Goal: Browse casually: Explore the website without a specific task or goal

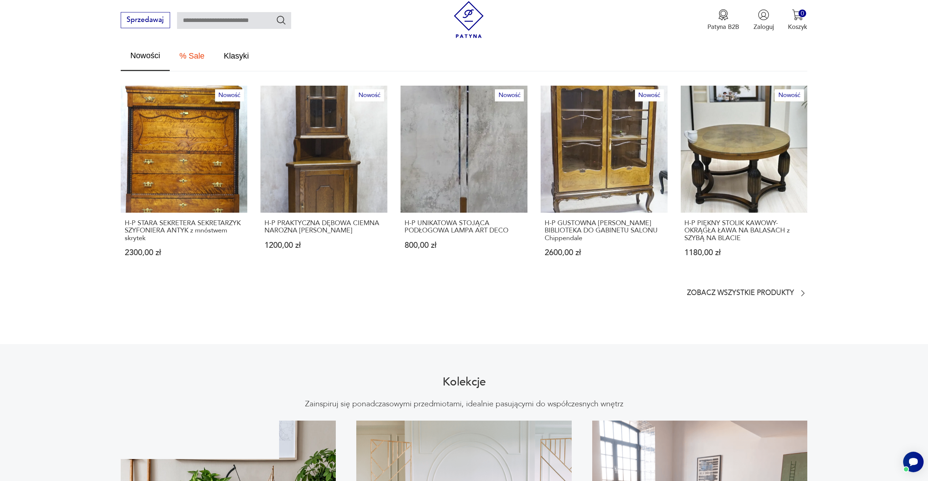
scroll to position [476, 0]
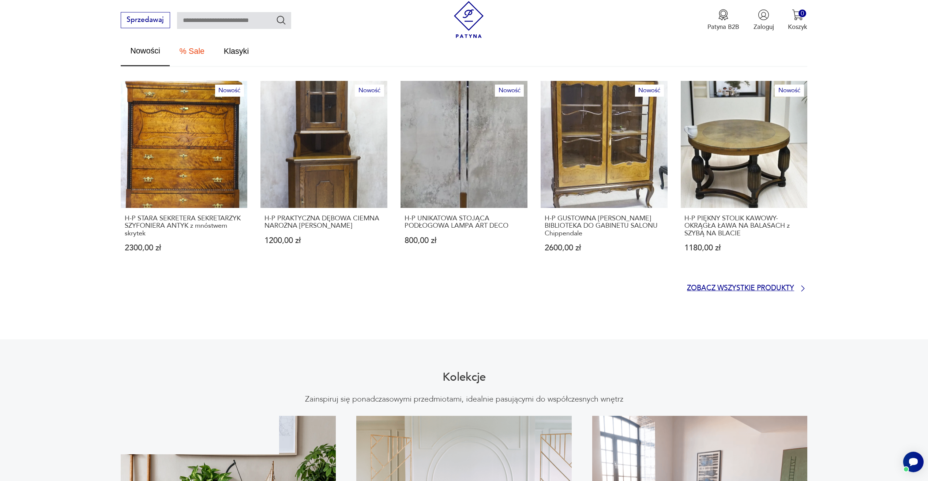
click at [735, 285] on p "Zobacz wszystkie produkty" at bounding box center [740, 288] width 107 height 6
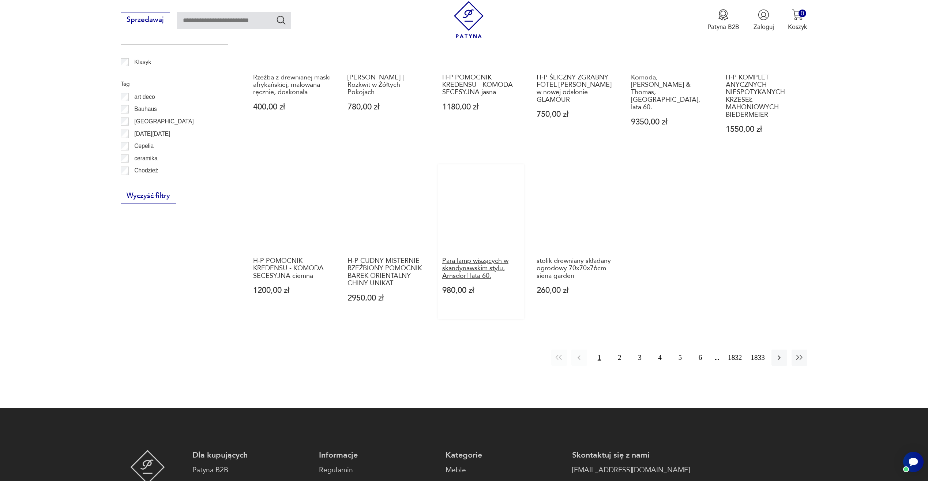
scroll to position [489, 0]
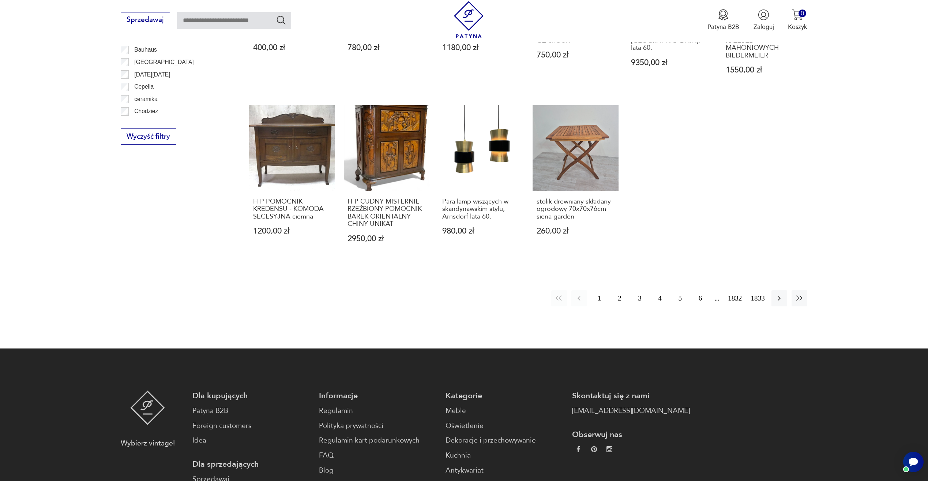
click at [619, 300] on button "2" at bounding box center [620, 298] width 16 height 16
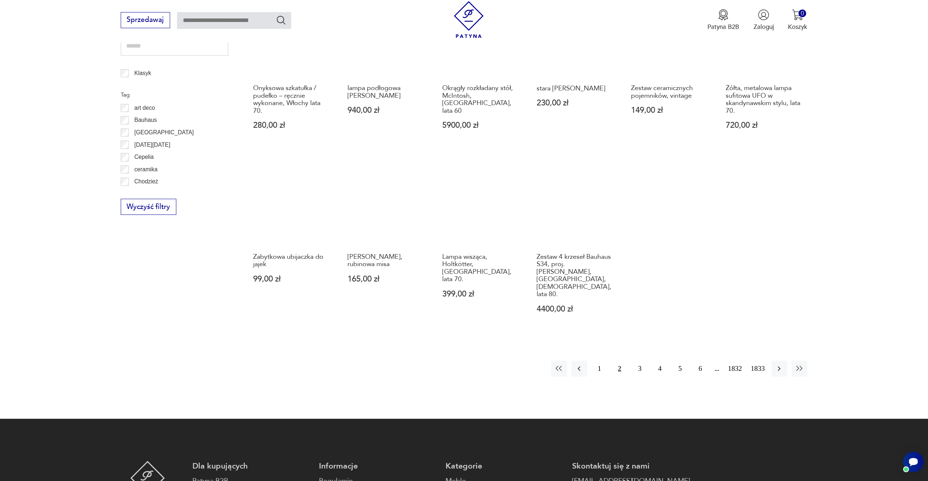
scroll to position [427, 0]
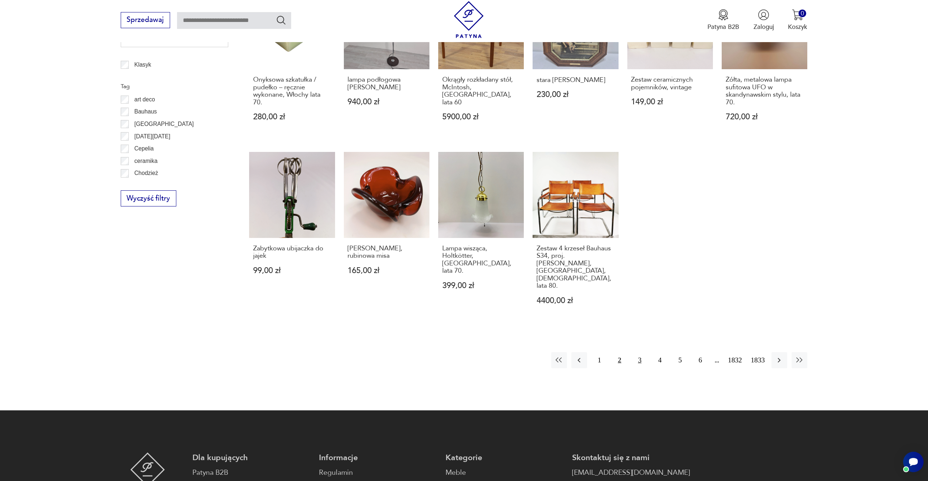
click at [639, 352] on button "3" at bounding box center [640, 360] width 16 height 16
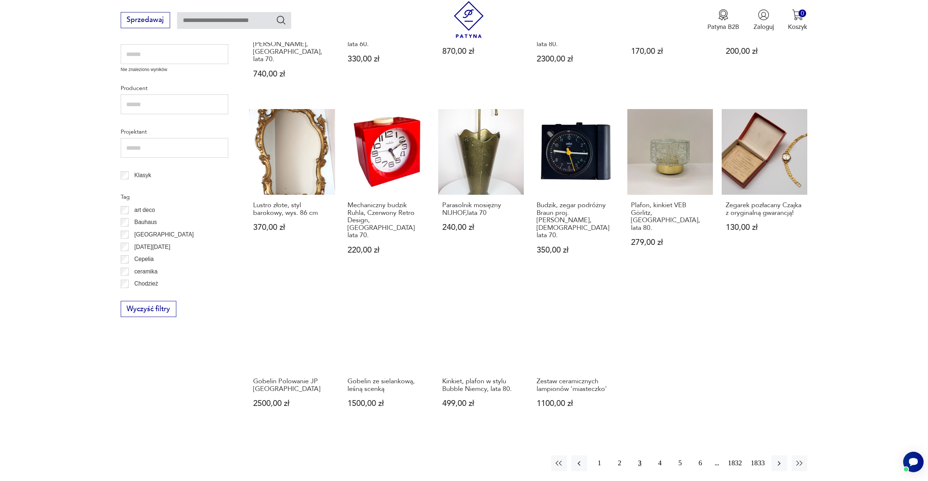
scroll to position [318, 0]
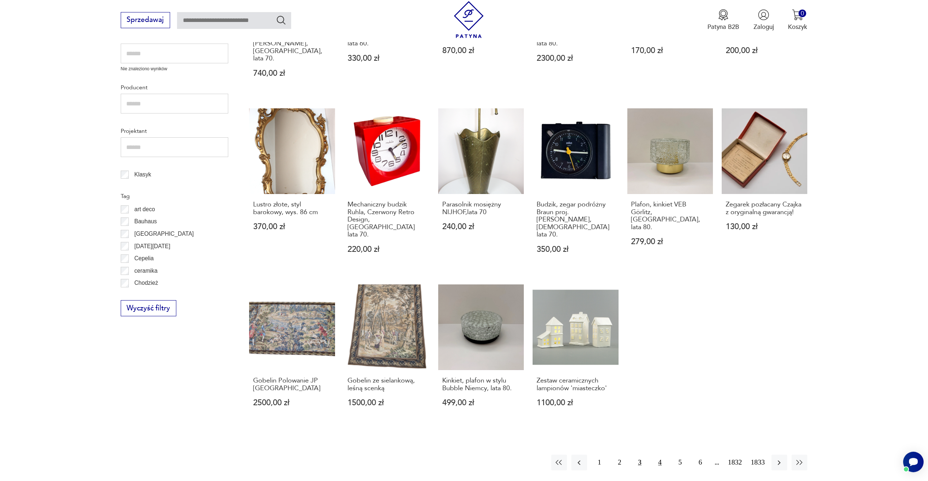
click at [658, 454] on button "4" at bounding box center [660, 462] width 16 height 16
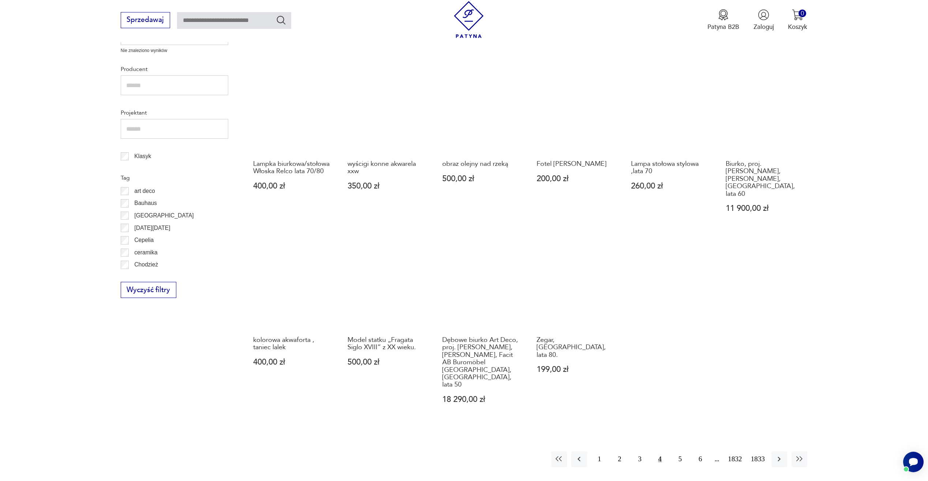
scroll to position [354, 0]
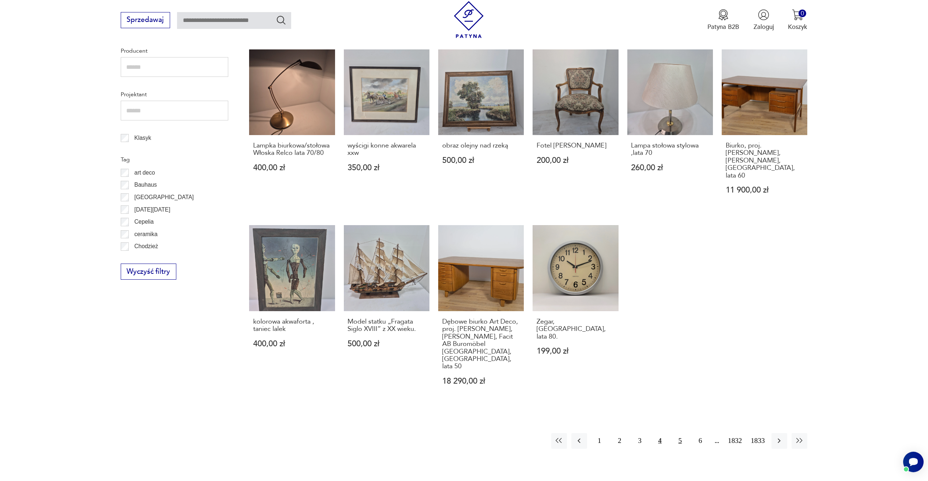
click at [679, 433] on button "5" at bounding box center [680, 441] width 16 height 16
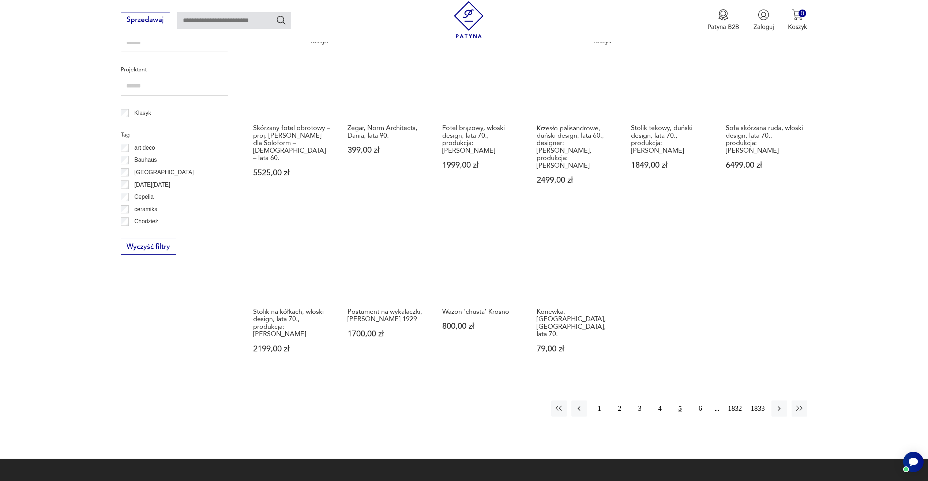
scroll to position [391, 0]
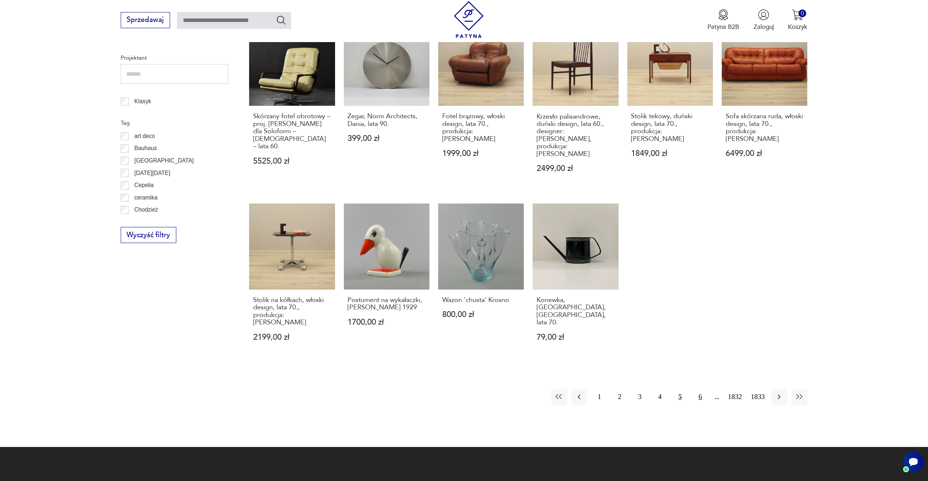
click at [700, 388] on button "6" at bounding box center [700, 396] width 16 height 16
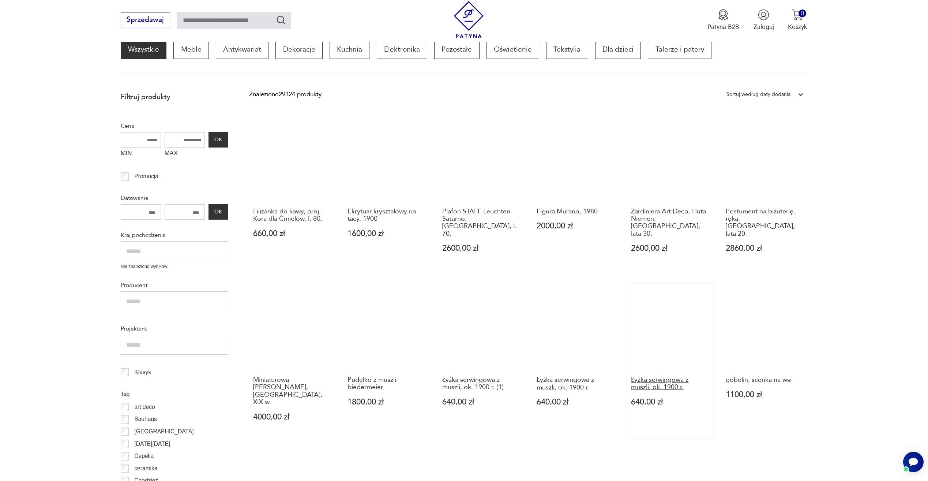
scroll to position [244, 0]
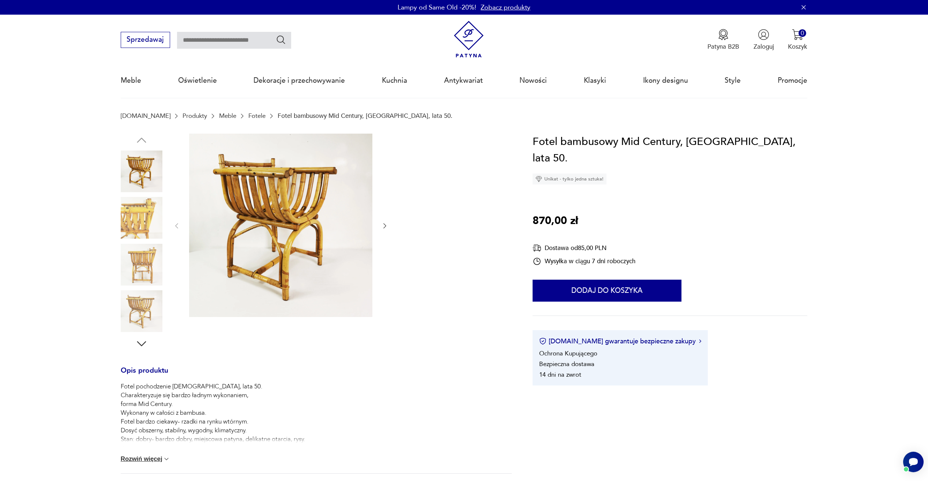
click at [129, 209] on img at bounding box center [142, 218] width 42 height 42
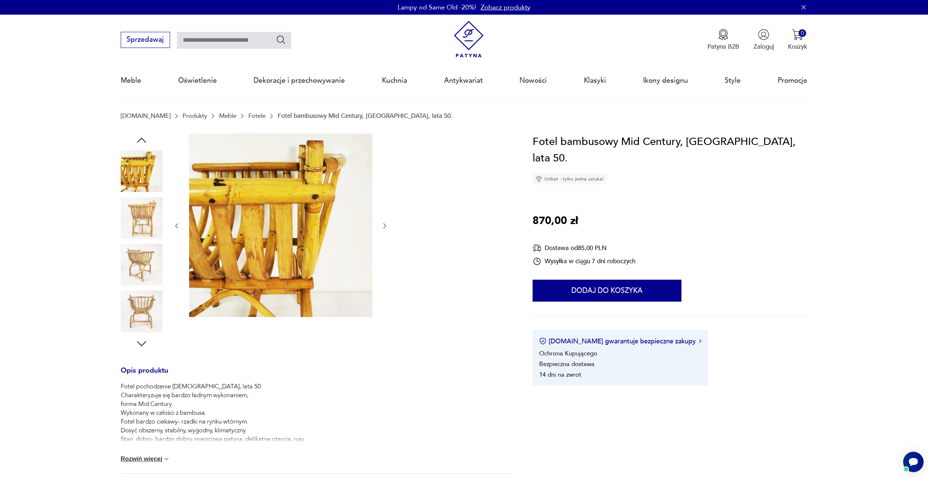
click at [140, 233] on img at bounding box center [142, 218] width 42 height 42
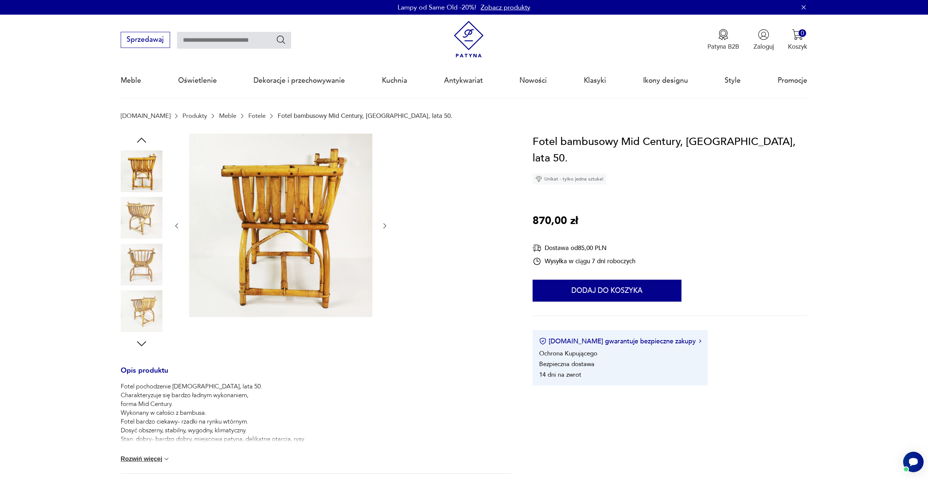
click at [147, 236] on img at bounding box center [142, 218] width 42 height 42
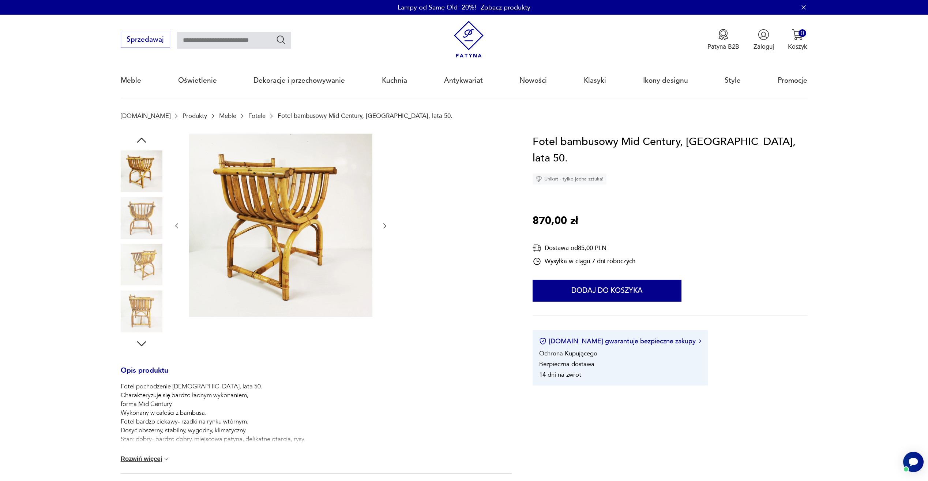
click at [146, 232] on img at bounding box center [142, 218] width 42 height 42
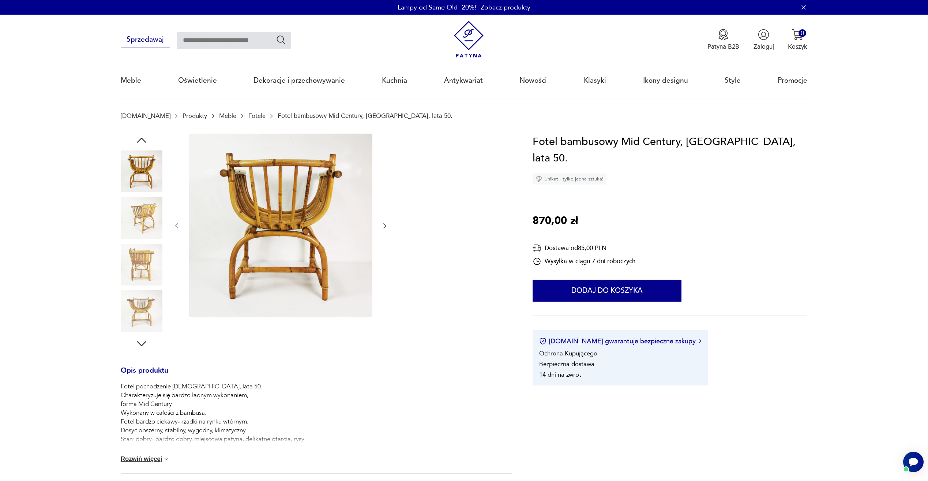
click at [153, 238] on img at bounding box center [142, 218] width 42 height 42
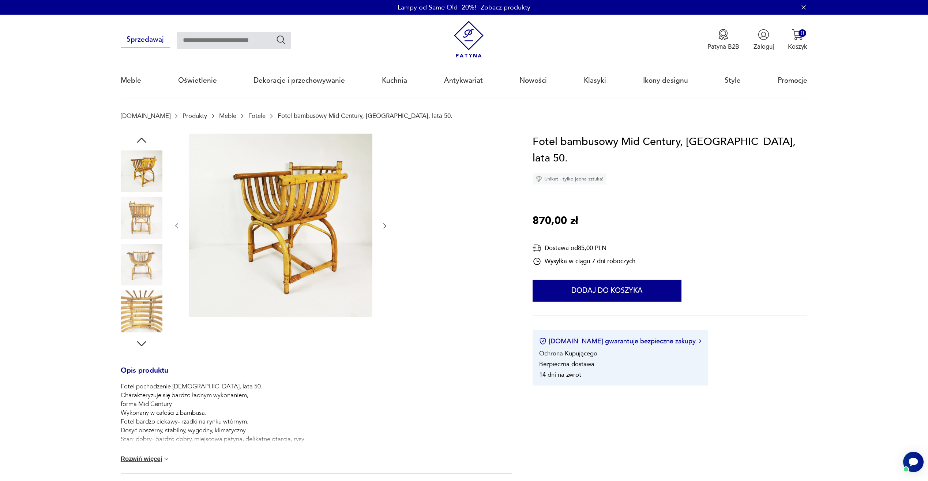
click at [152, 243] on div at bounding box center [142, 241] width 42 height 183
click at [152, 223] on img at bounding box center [142, 218] width 42 height 42
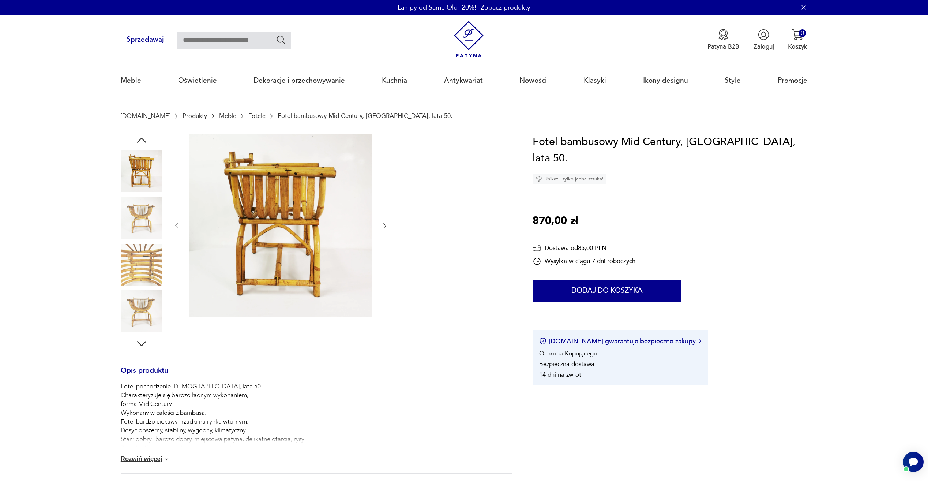
click at [139, 221] on img at bounding box center [142, 218] width 42 height 42
